Goal: Task Accomplishment & Management: Manage account settings

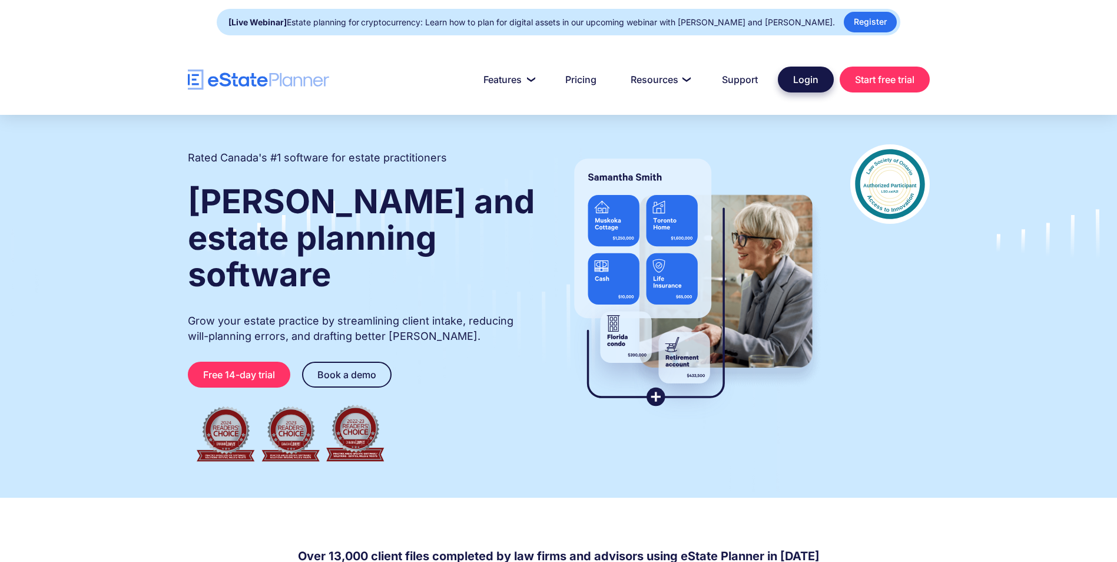
click at [804, 81] on link "Login" at bounding box center [806, 80] width 56 height 26
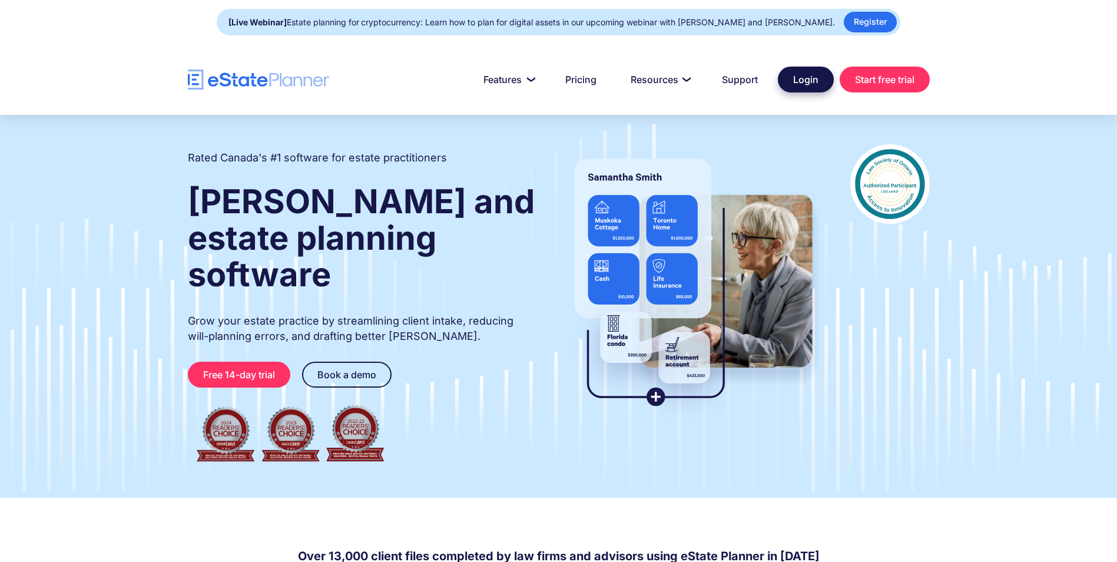
click at [801, 83] on link "Login" at bounding box center [806, 80] width 56 height 26
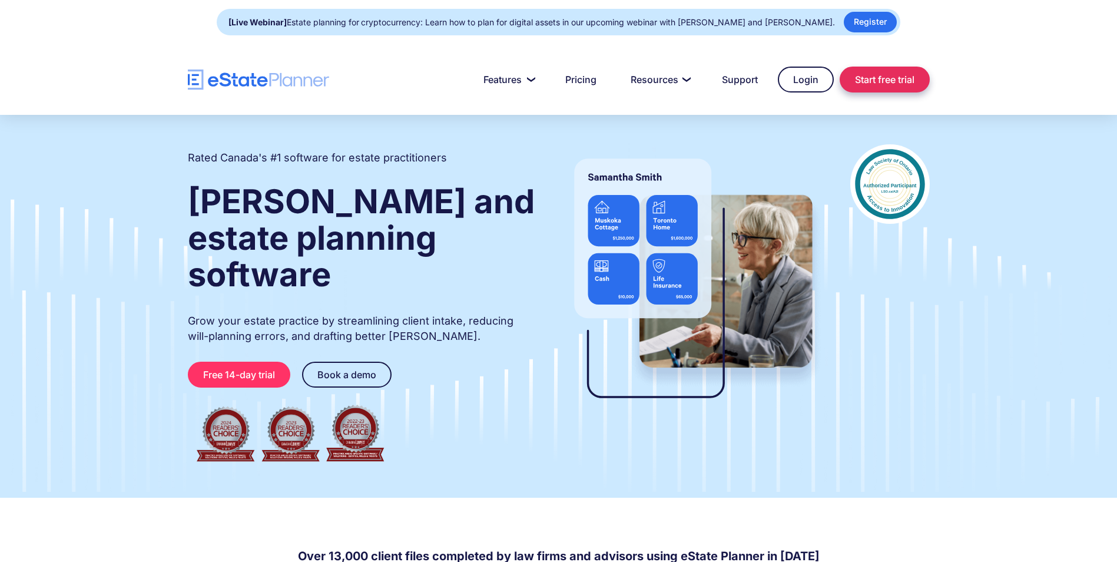
click at [860, 78] on link "Start free trial" at bounding box center [885, 80] width 90 height 26
